Goal: Find specific page/section: Find specific page/section

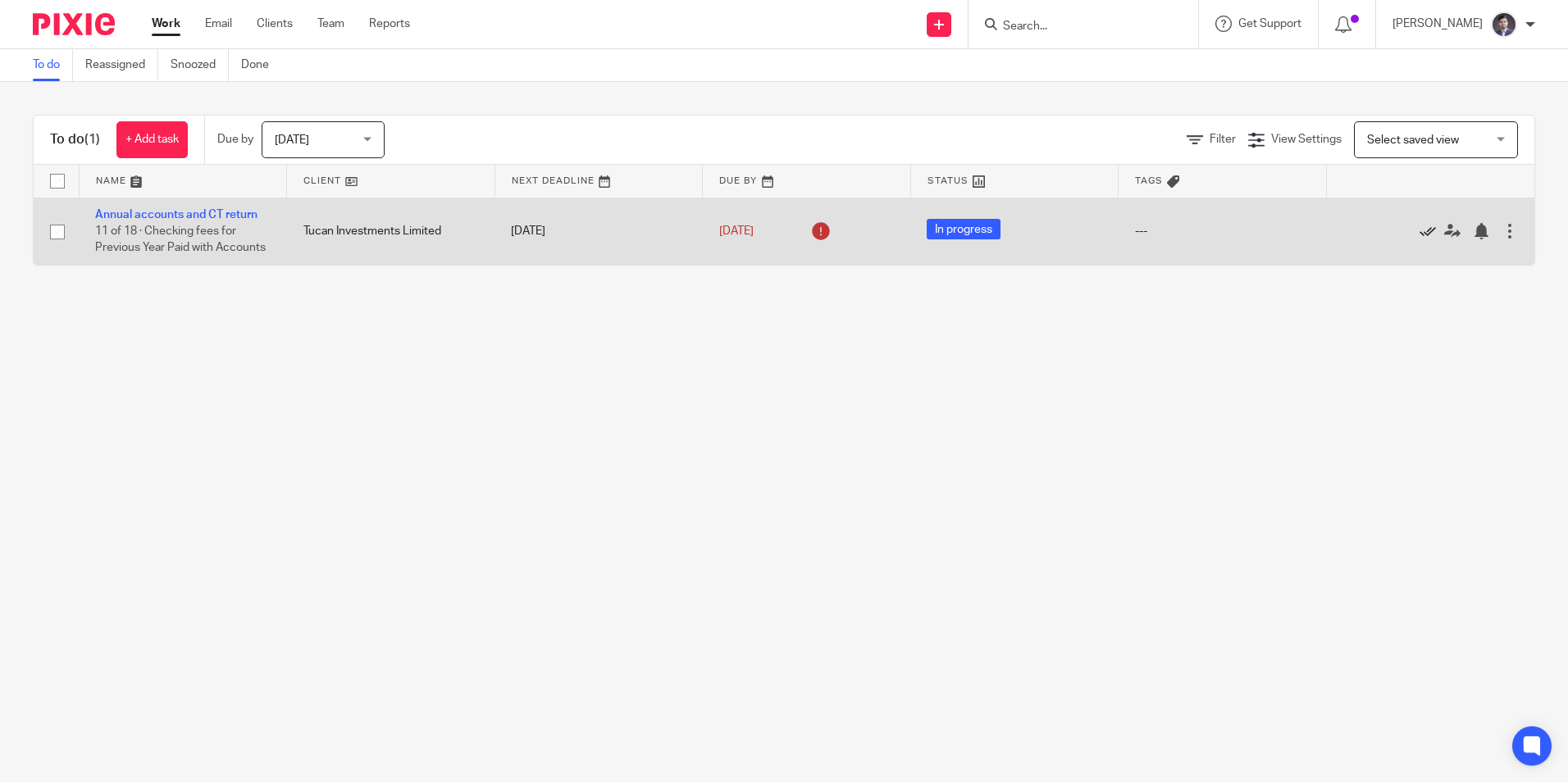
click at [1420, 229] on icon at bounding box center [1428, 232] width 16 height 16
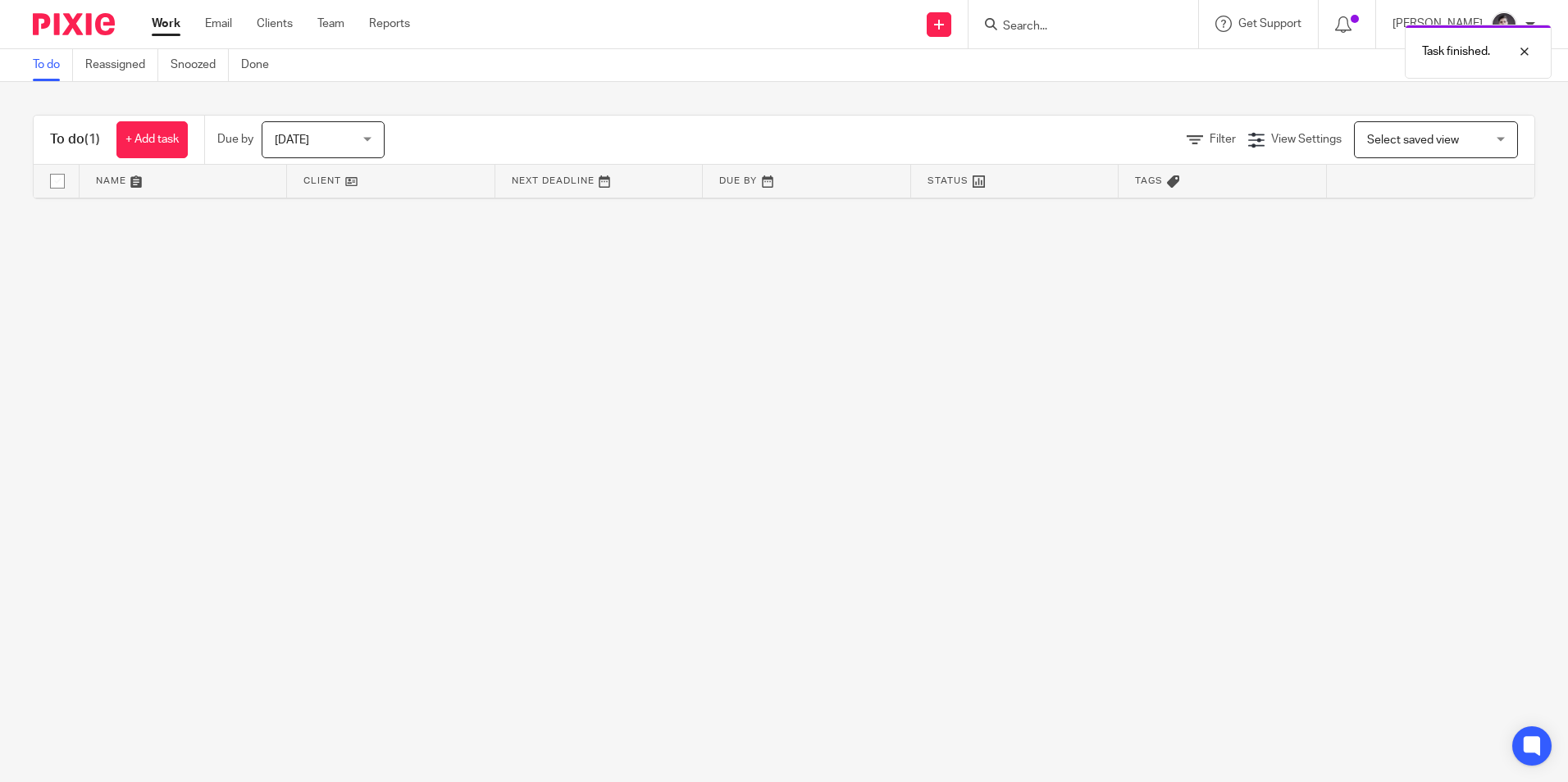
click at [1031, 29] on div "Task finished." at bounding box center [1168, 48] width 768 height 62
click at [997, 19] on icon at bounding box center [990, 24] width 12 height 12
click at [318, 178] on link at bounding box center [390, 181] width 207 height 33
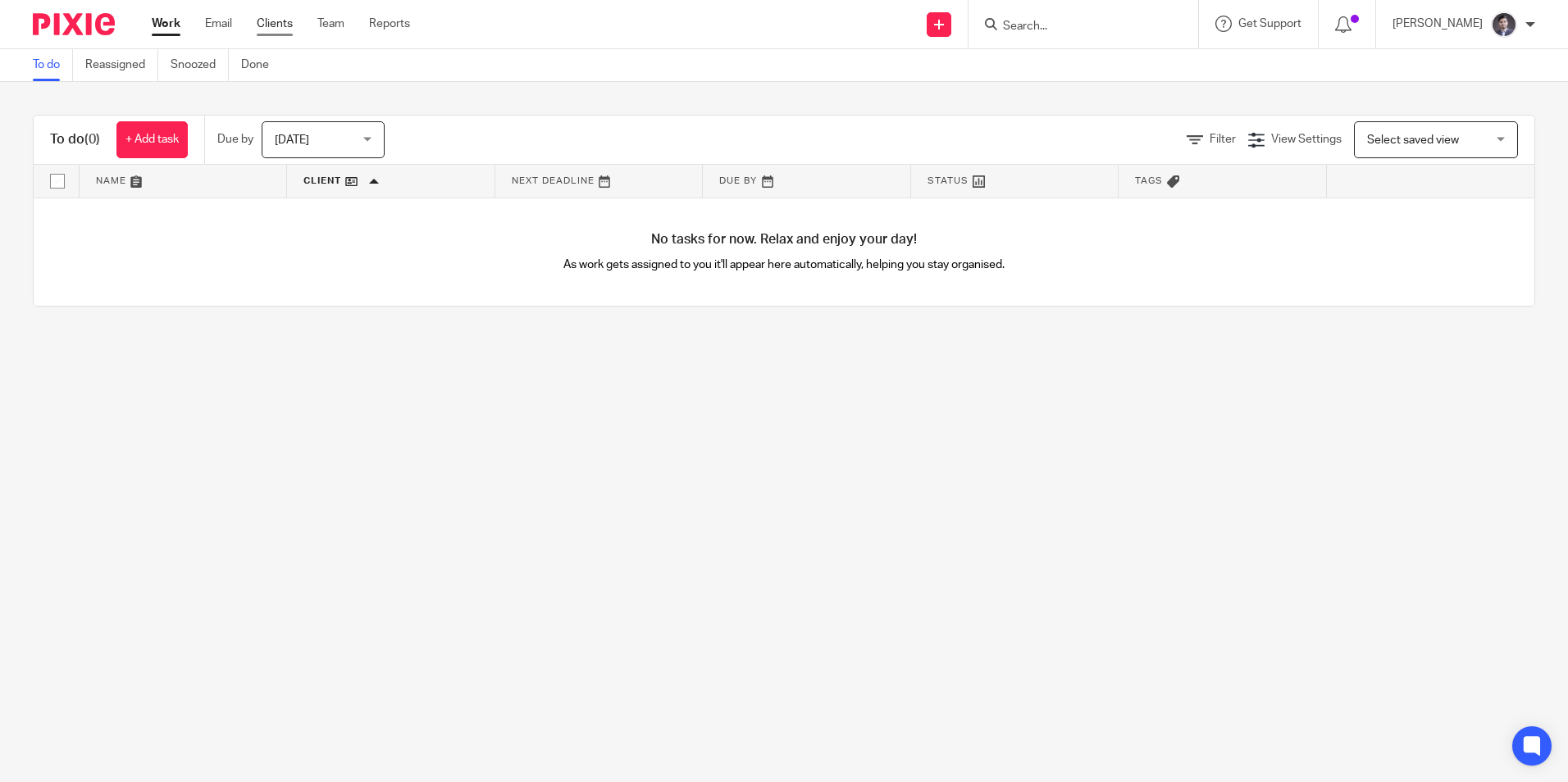
click at [272, 20] on link "Clients" at bounding box center [274, 24] width 36 height 16
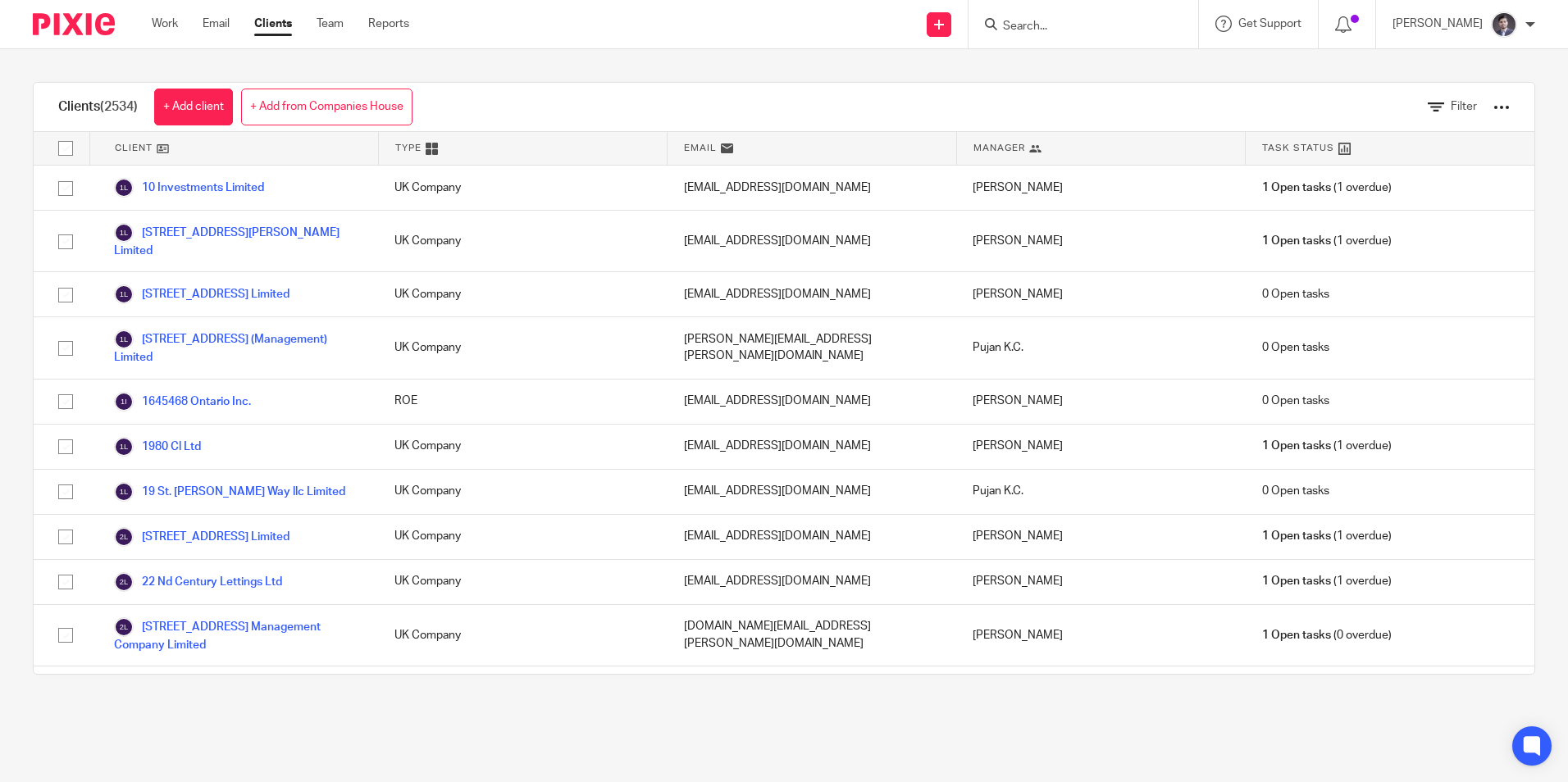
drag, startPoint x: 0, startPoint y: 0, endPoint x: 1042, endPoint y: 23, distance: 1042.3
click at [1042, 21] on input "Search" at bounding box center [1074, 27] width 147 height 15
click at [1021, 19] on input "Search" at bounding box center [1074, 27] width 147 height 15
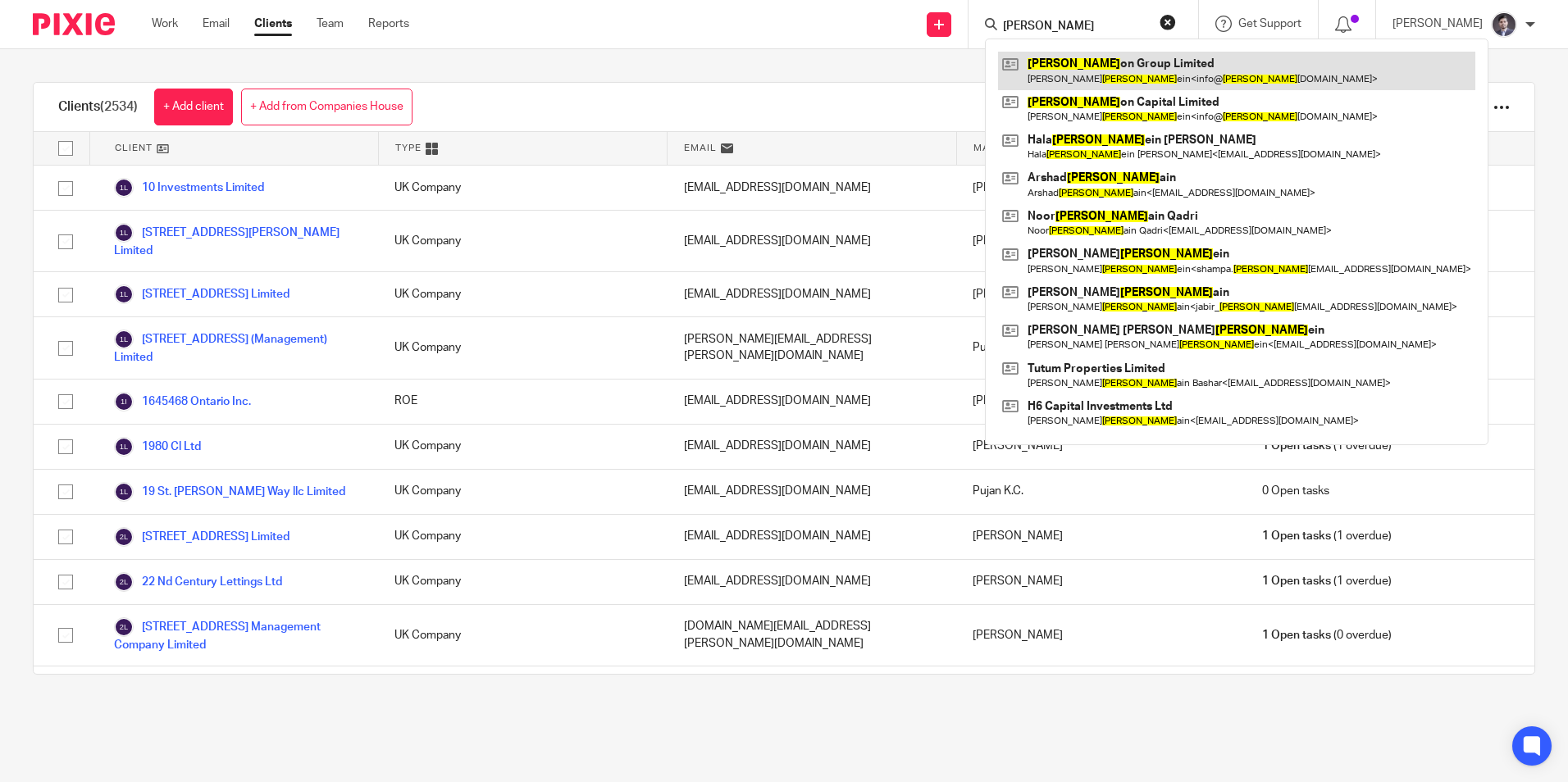
type input "[PERSON_NAME]"
click at [1087, 69] on link at bounding box center [1236, 70] width 477 height 38
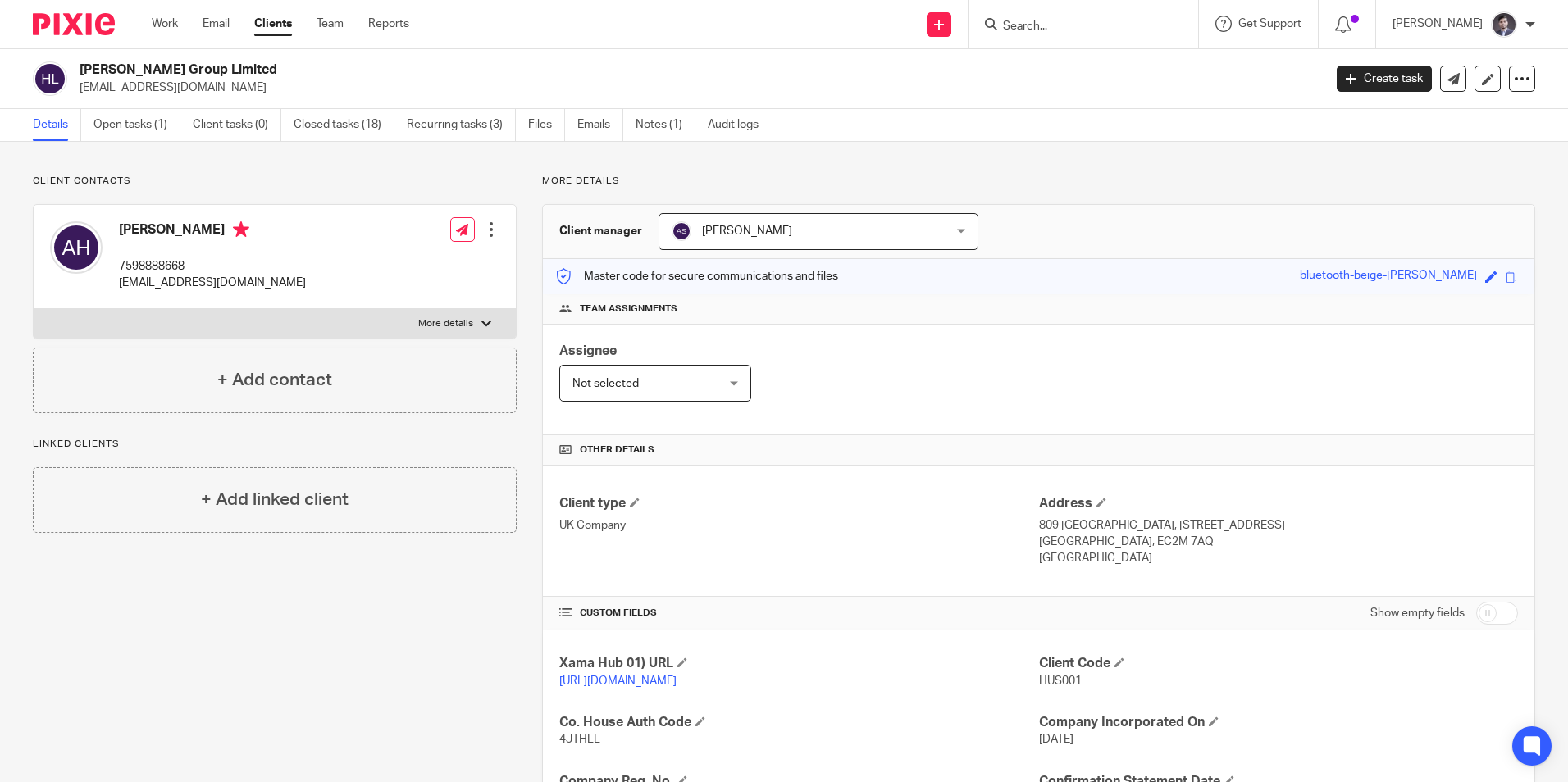
click at [1046, 22] on input "Search" at bounding box center [1074, 27] width 147 height 15
type input "lo"
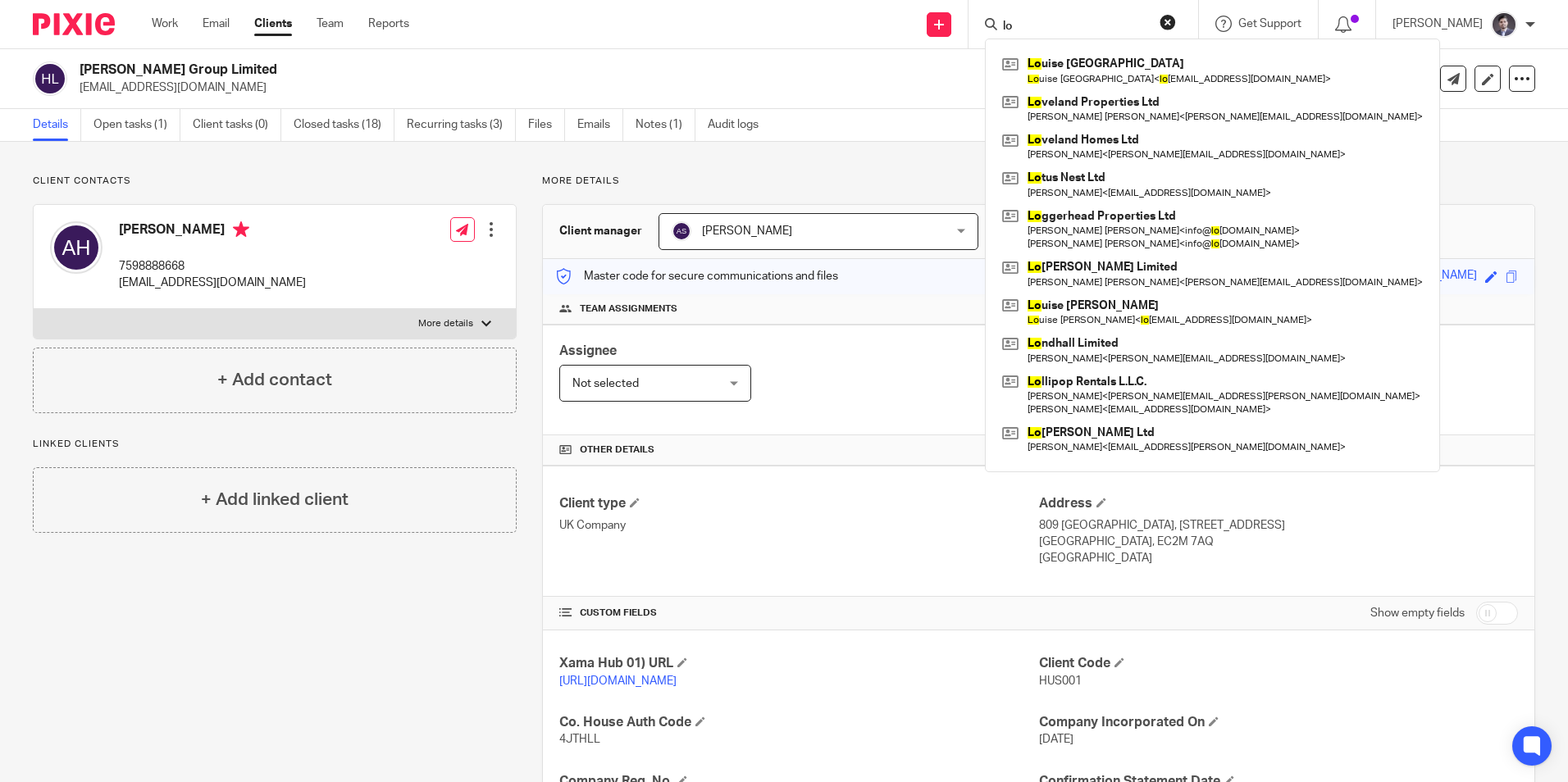
drag, startPoint x: 1067, startPoint y: 16, endPoint x: 885, endPoint y: 14, distance: 182.0
click at [883, 13] on div "Send new email Create task Add client lo Lo uise England Lo uise England < lo o…" at bounding box center [1001, 24] width 1134 height 49
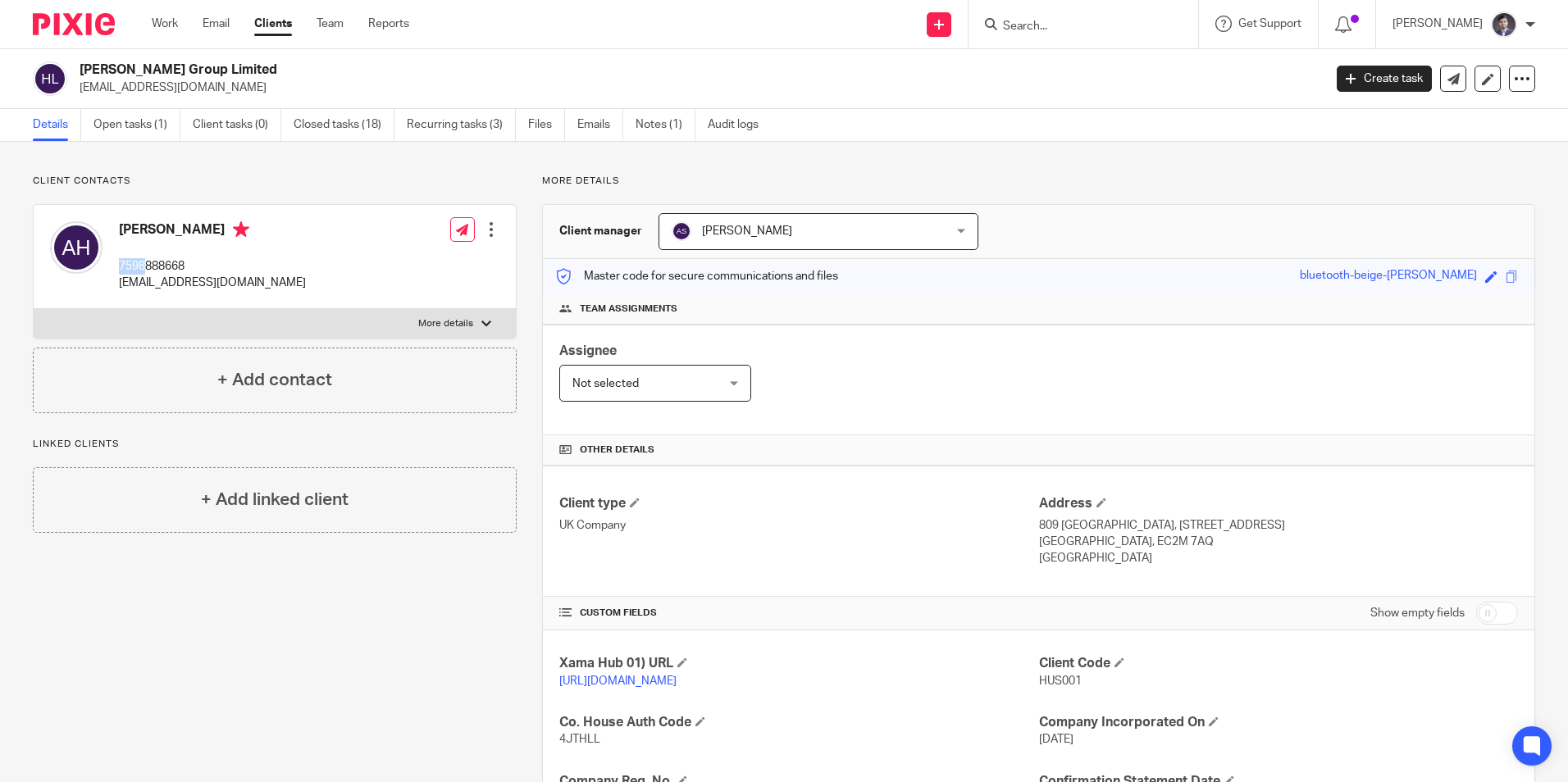
drag, startPoint x: 121, startPoint y: 262, endPoint x: 143, endPoint y: 263, distance: 22.0
click at [143, 263] on p "7598888668" at bounding box center [212, 266] width 187 height 16
click at [195, 267] on p "7598888668" at bounding box center [212, 266] width 187 height 16
click at [142, 267] on p "7598888668" at bounding box center [212, 266] width 187 height 16
